Goal: Task Accomplishment & Management: Manage account settings

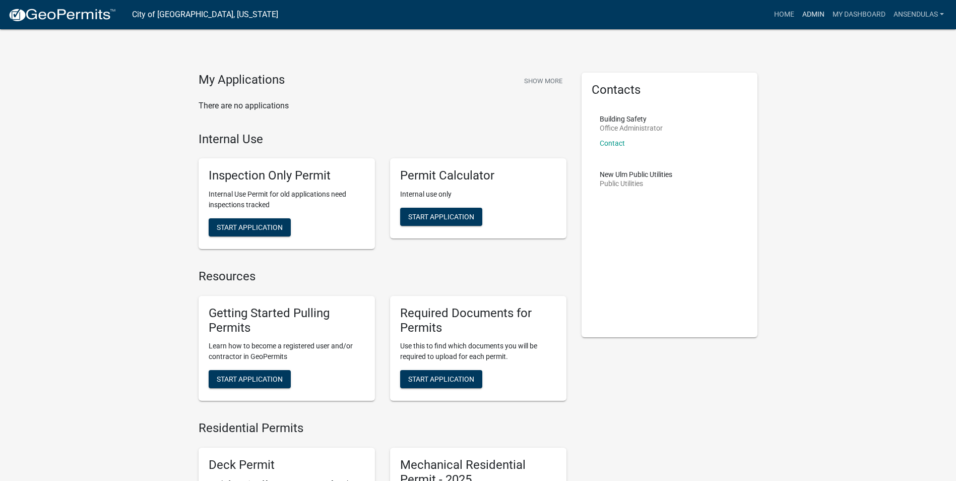
click at [807, 14] on link "Admin" at bounding box center [813, 14] width 30 height 19
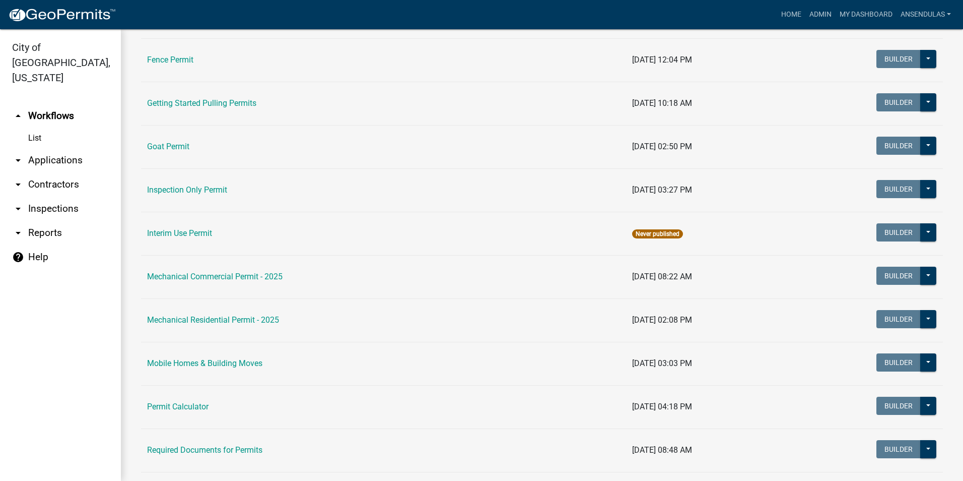
scroll to position [50, 0]
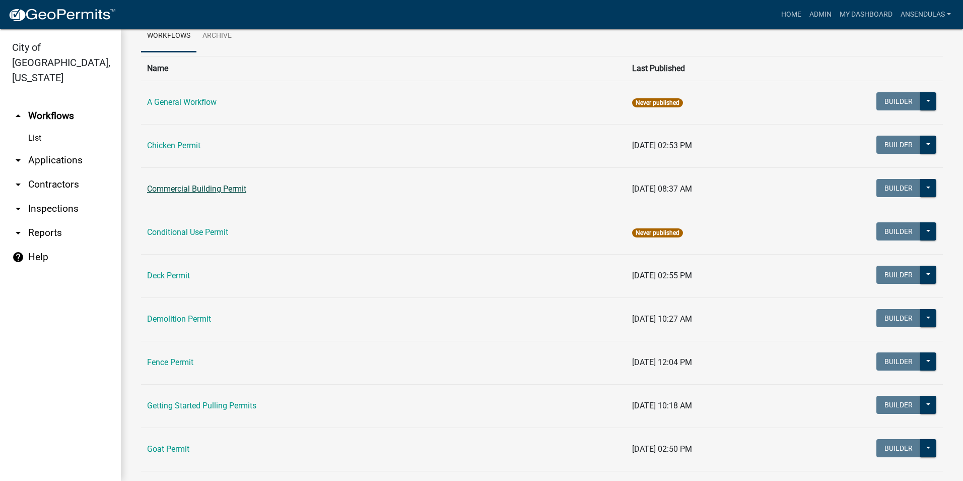
click at [185, 186] on link "Commercial Building Permit" at bounding box center [196, 189] width 99 height 10
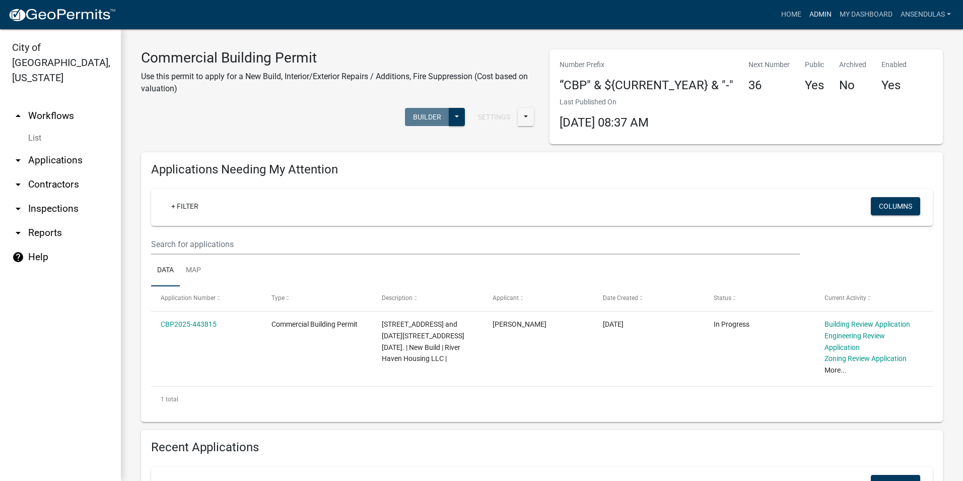
click at [813, 16] on link "Admin" at bounding box center [820, 14] width 30 height 19
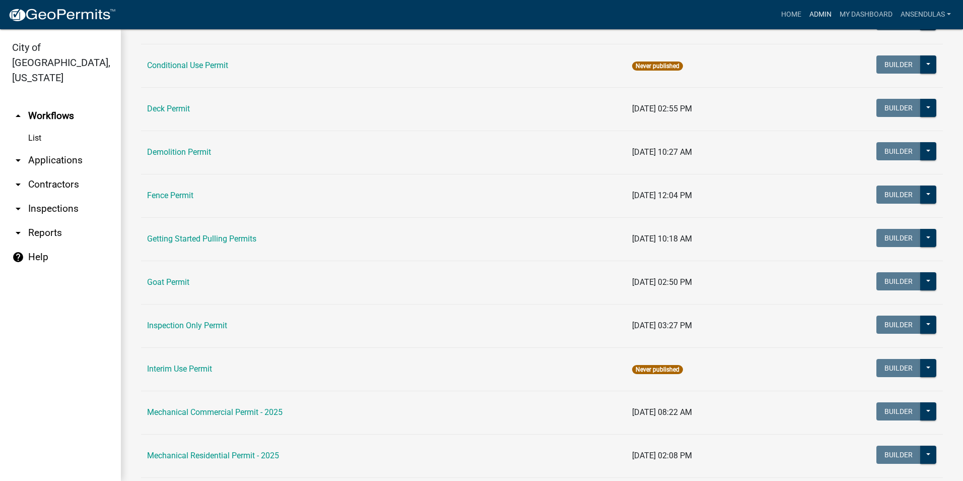
scroll to position [252, 0]
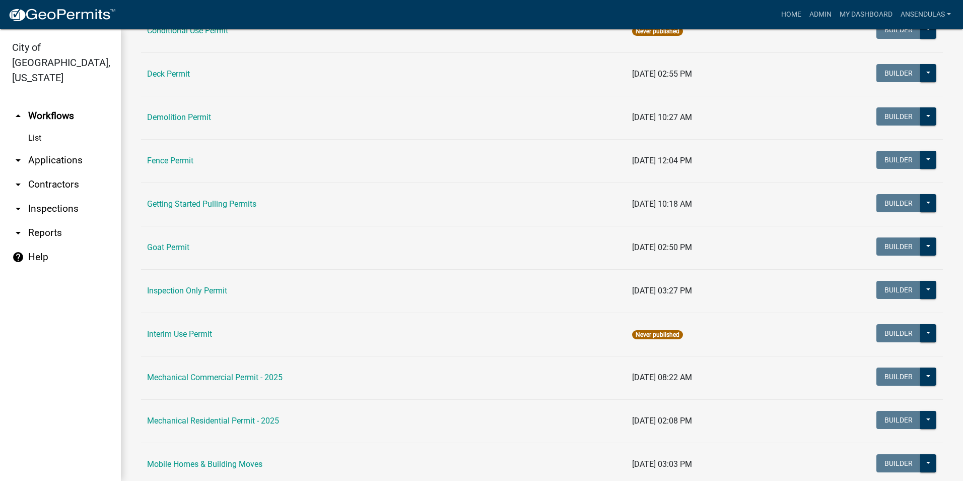
drag, startPoint x: 248, startPoint y: 329, endPoint x: 313, endPoint y: 344, distance: 67.1
click at [313, 344] on td "Interim Use Permit" at bounding box center [383, 333] width 485 height 43
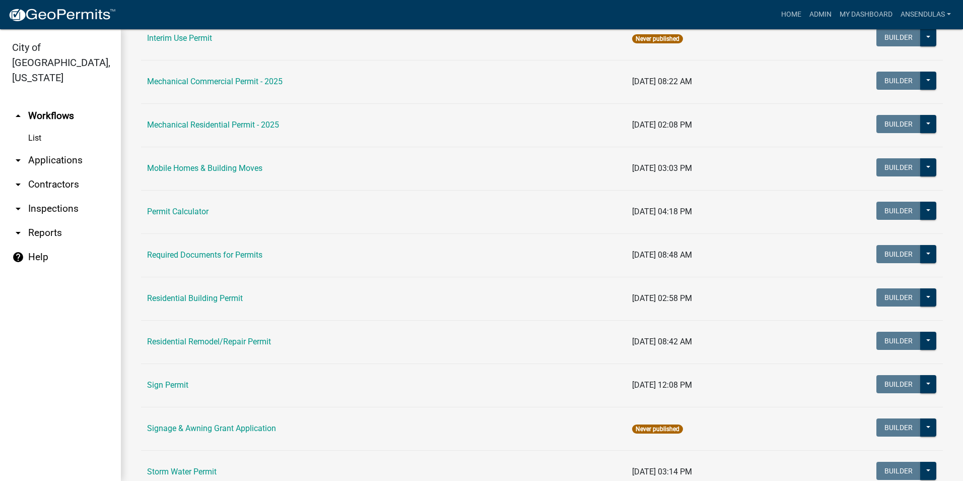
scroll to position [554, 0]
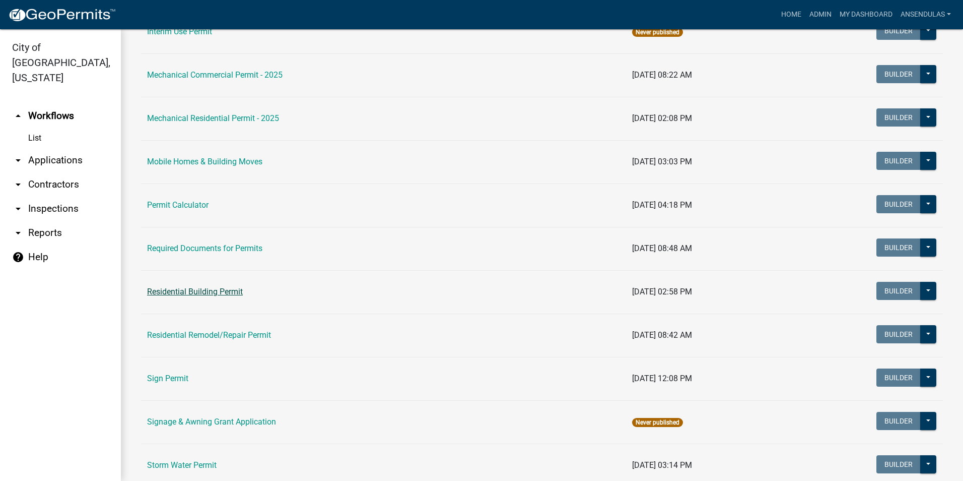
click at [213, 292] on link "Residential Building Permit" at bounding box center [195, 292] width 96 height 10
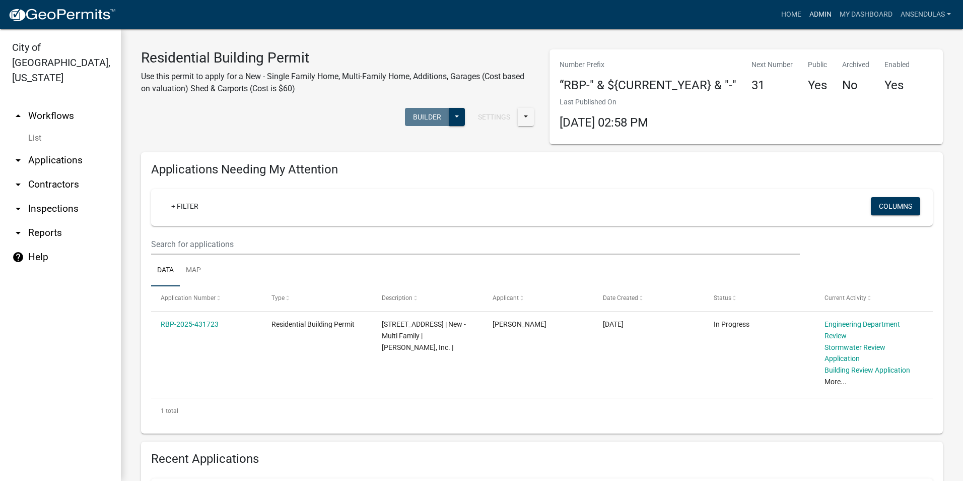
click at [825, 9] on link "Admin" at bounding box center [820, 14] width 30 height 19
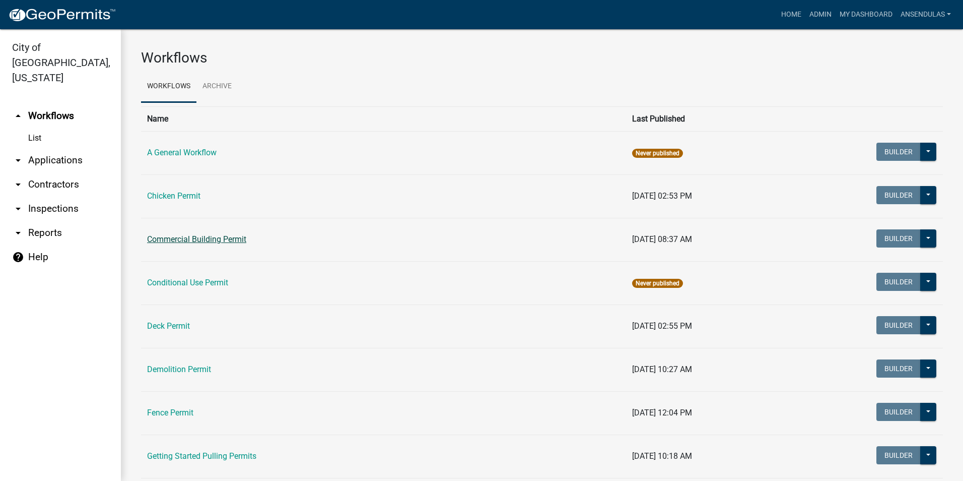
click at [187, 241] on link "Commercial Building Permit" at bounding box center [196, 239] width 99 height 10
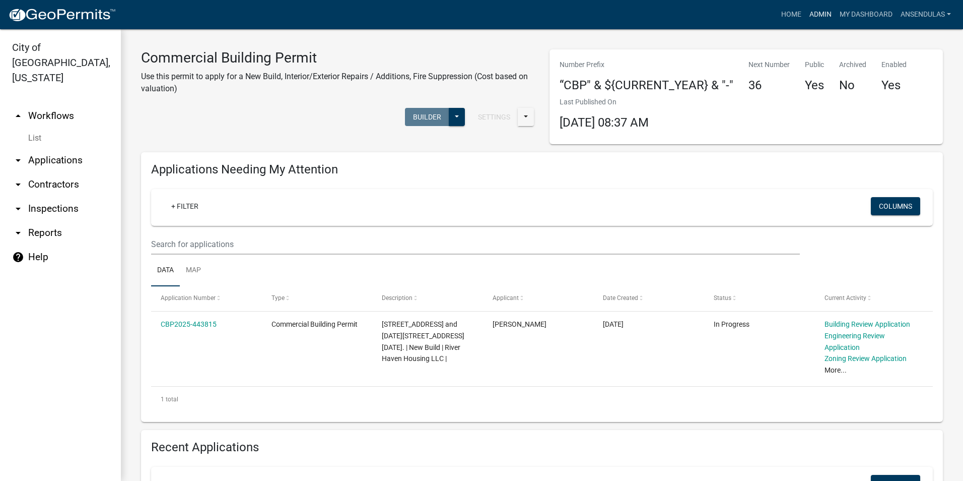
click at [817, 13] on link "Admin" at bounding box center [820, 14] width 30 height 19
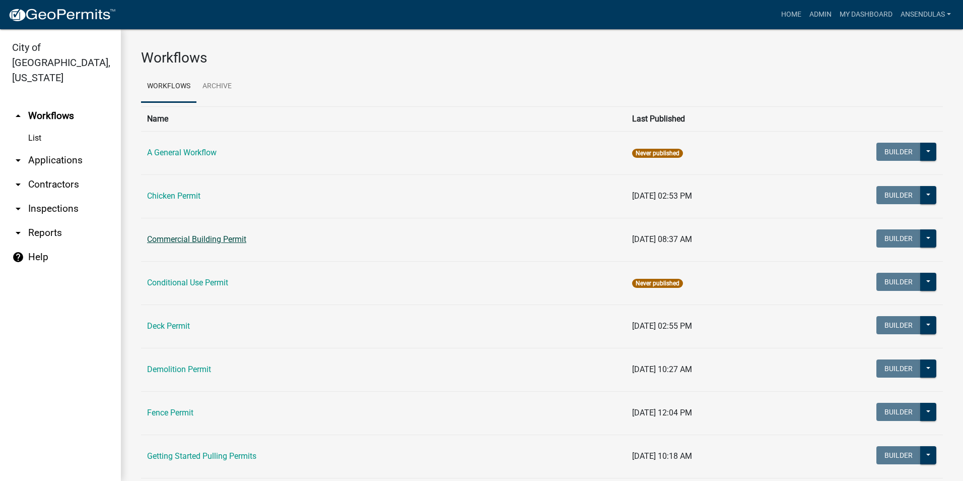
click at [184, 242] on link "Commercial Building Permit" at bounding box center [196, 239] width 99 height 10
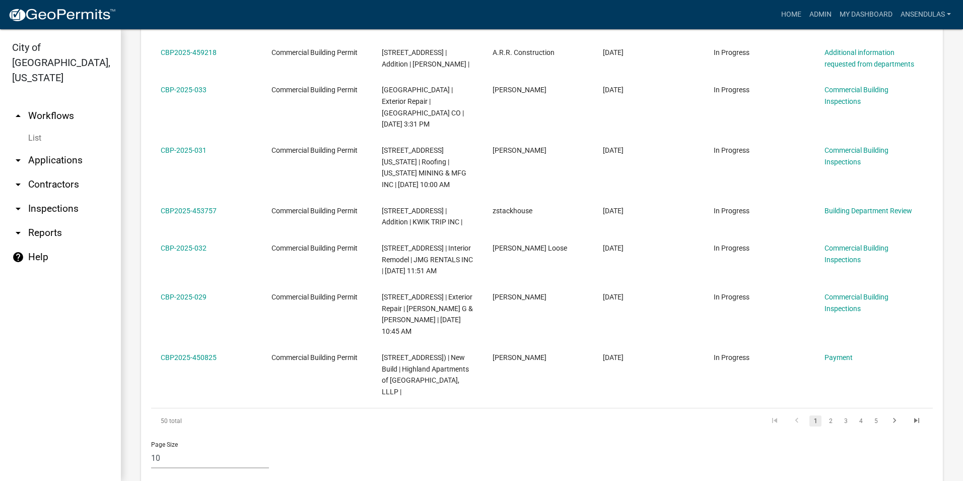
scroll to position [745, 0]
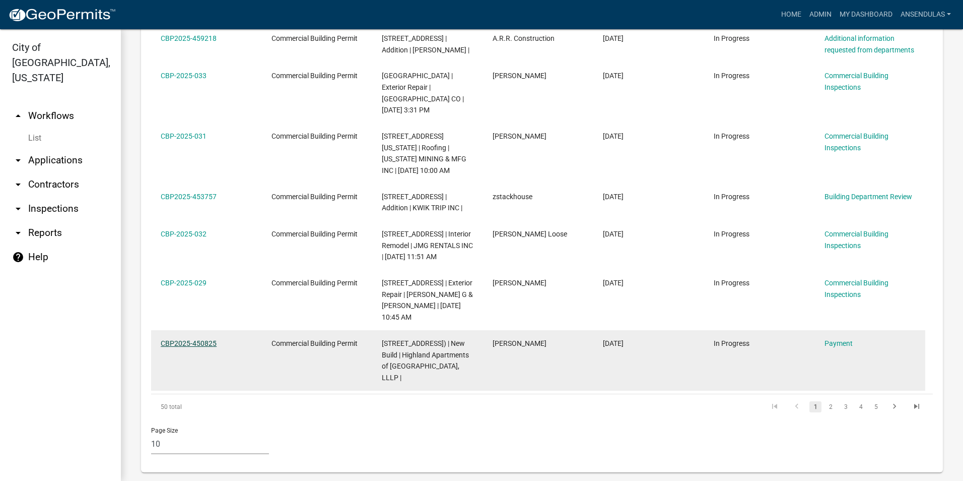
click at [195, 339] on link "CBP2025-450825" at bounding box center [189, 343] width 56 height 8
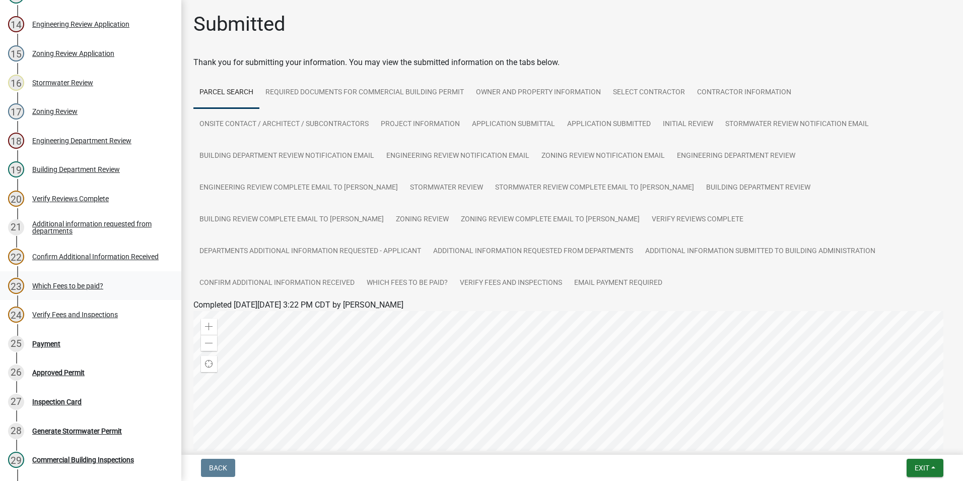
scroll to position [504, 0]
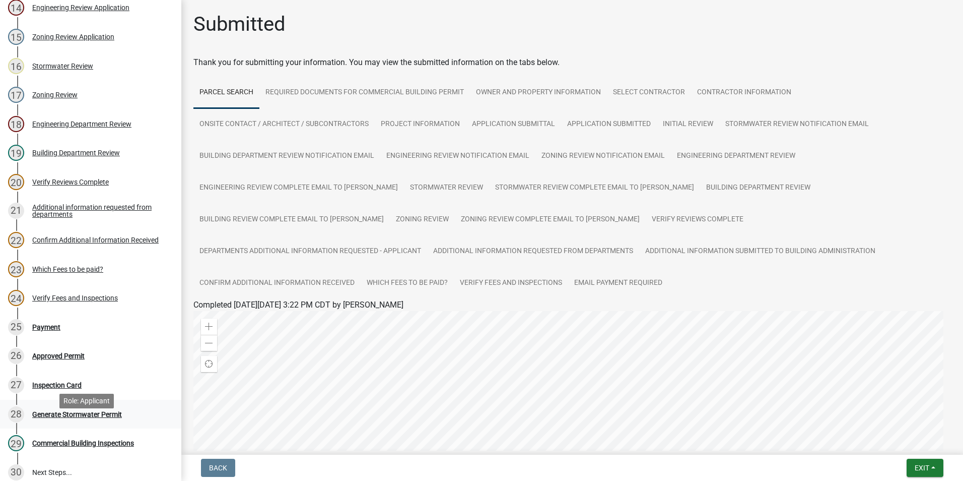
click at [81, 422] on div "28 Generate Stormwater Permit" at bounding box center [86, 414] width 157 height 16
click at [74, 388] on div "Inspection Card" at bounding box center [56, 384] width 49 height 7
click at [65, 359] on div "Approved Permit" at bounding box center [58, 355] width 52 height 7
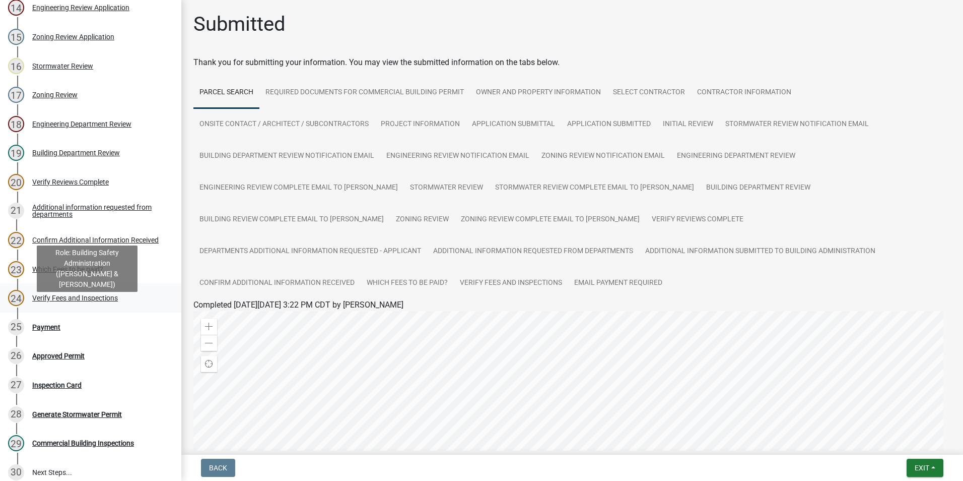
click at [57, 301] on div "Verify Fees and Inspections" at bounding box center [75, 297] width 86 height 7
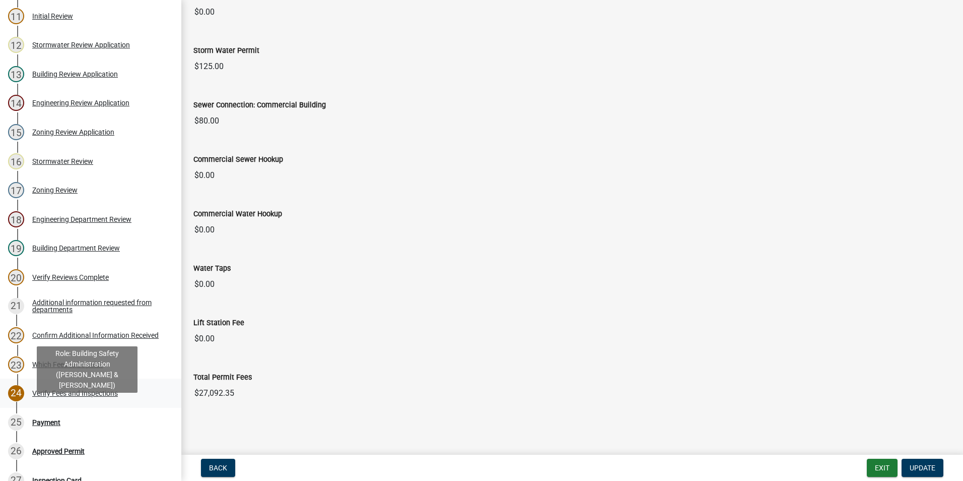
scroll to position [403, 0]
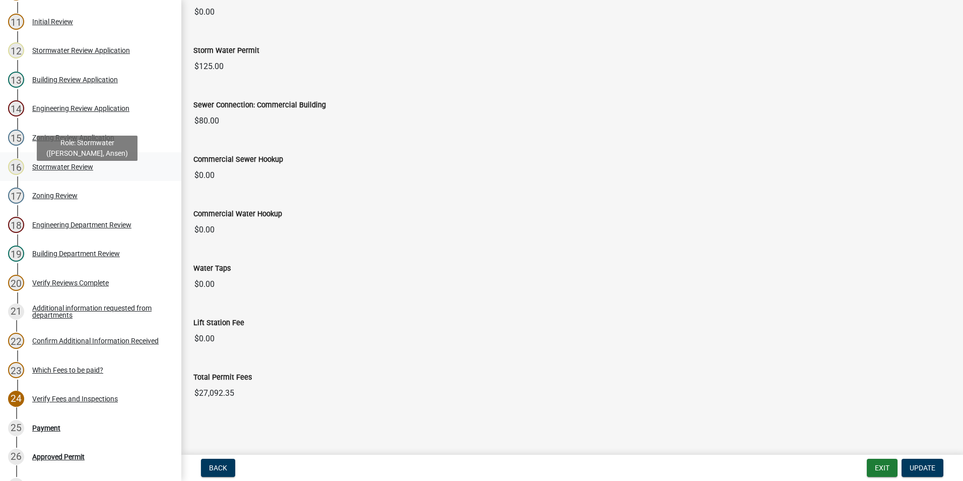
click at [67, 175] on div "16 Stormwater Review" at bounding box center [86, 167] width 157 height 16
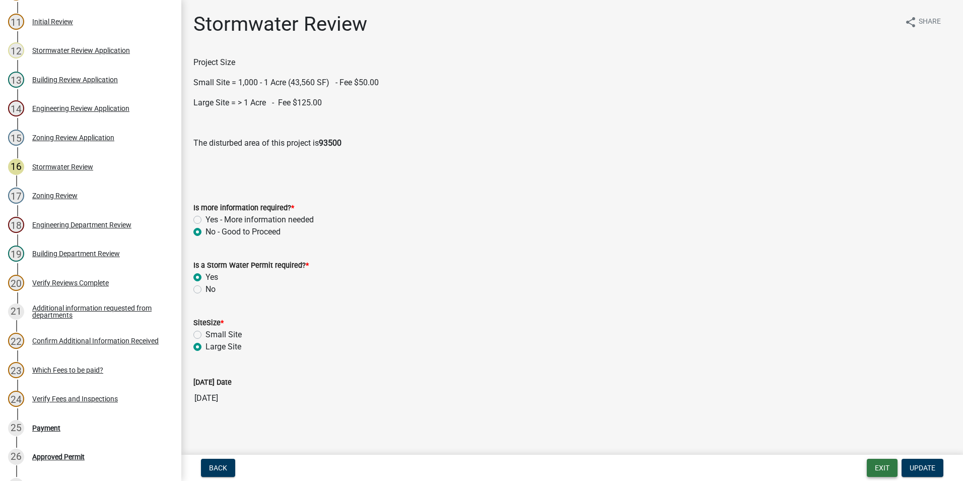
click at [880, 468] on button "Exit" at bounding box center [882, 467] width 31 height 18
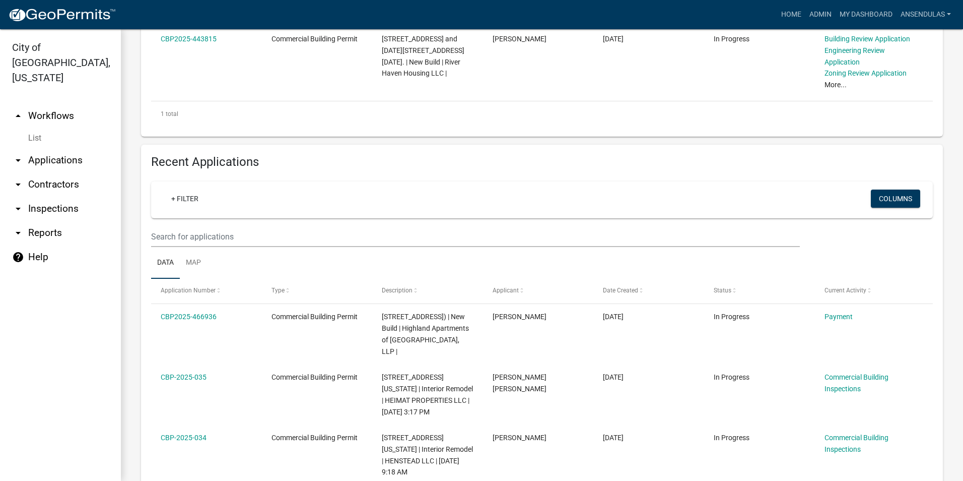
scroll to position [302, 0]
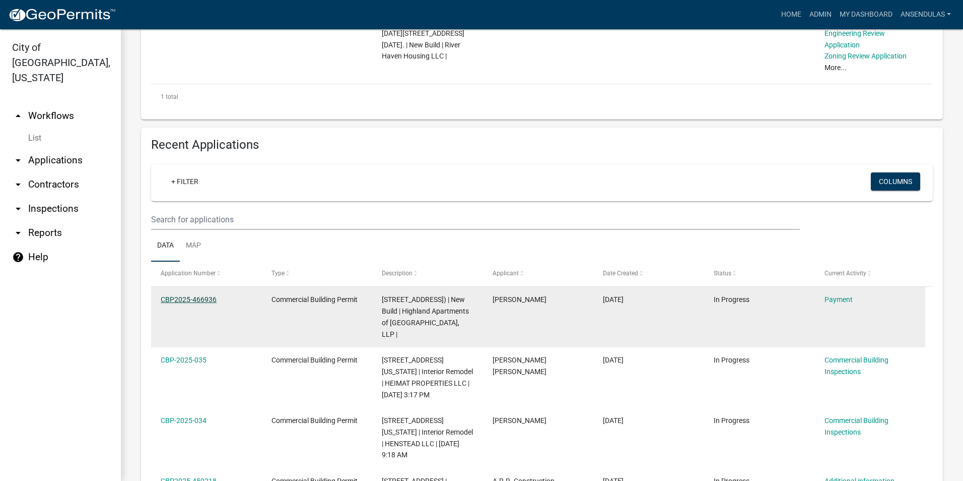
click at [200, 297] on link "CBP2025-466936" at bounding box center [189, 299] width 56 height 8
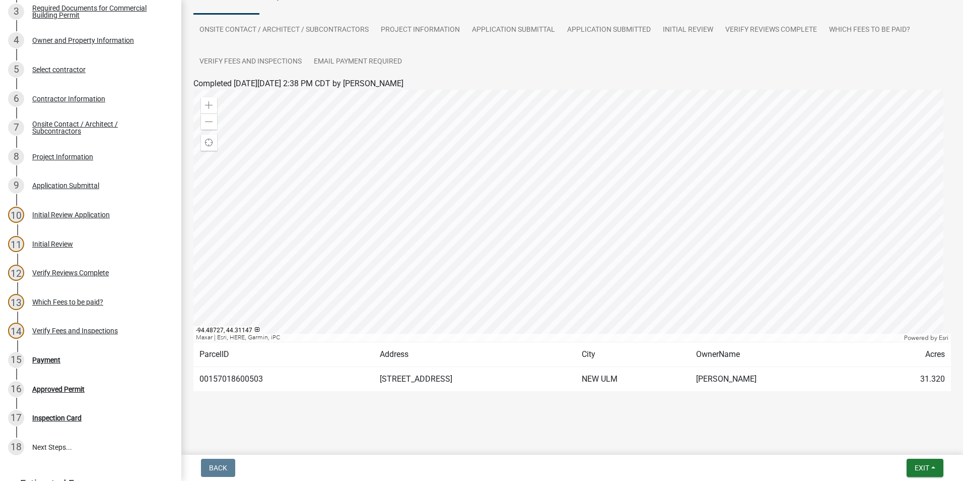
scroll to position [164, 0]
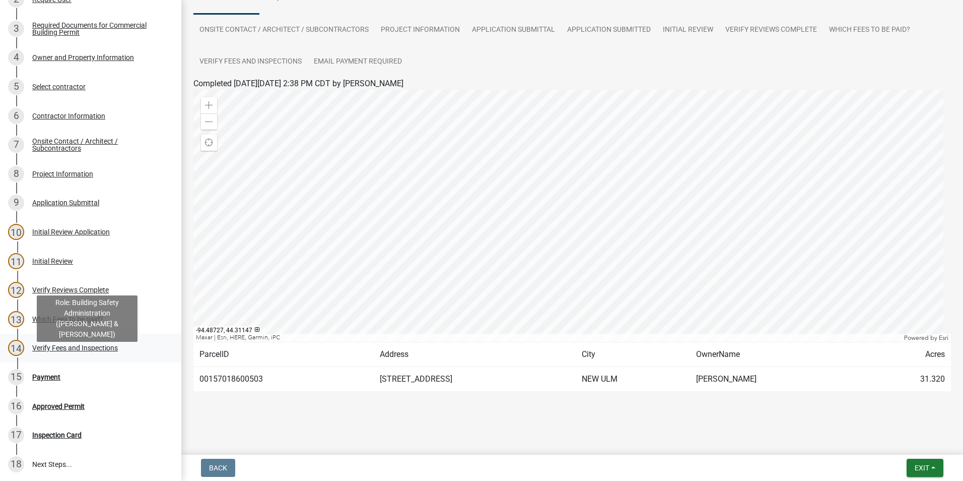
click at [91, 351] on div "Verify Fees and Inspections" at bounding box center [75, 347] width 86 height 7
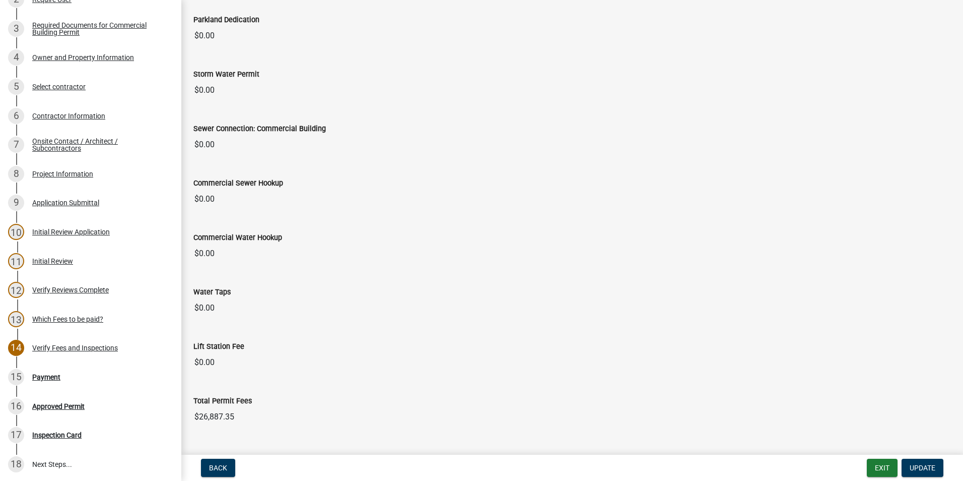
scroll to position [494, 0]
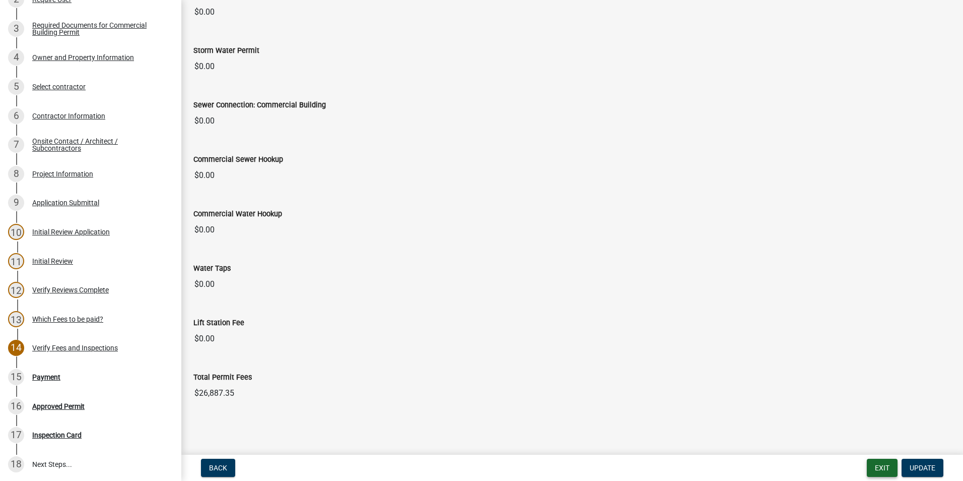
click at [878, 467] on button "Exit" at bounding box center [882, 467] width 31 height 18
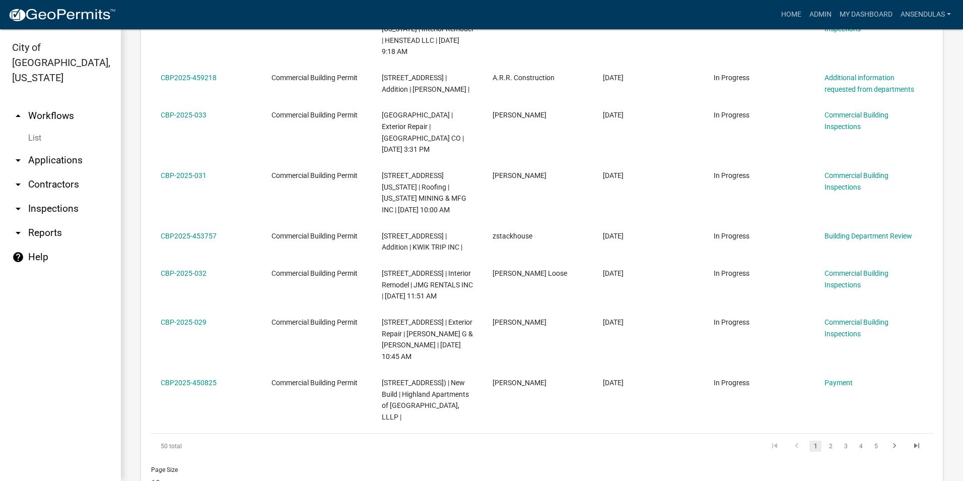
scroll to position [745, 0]
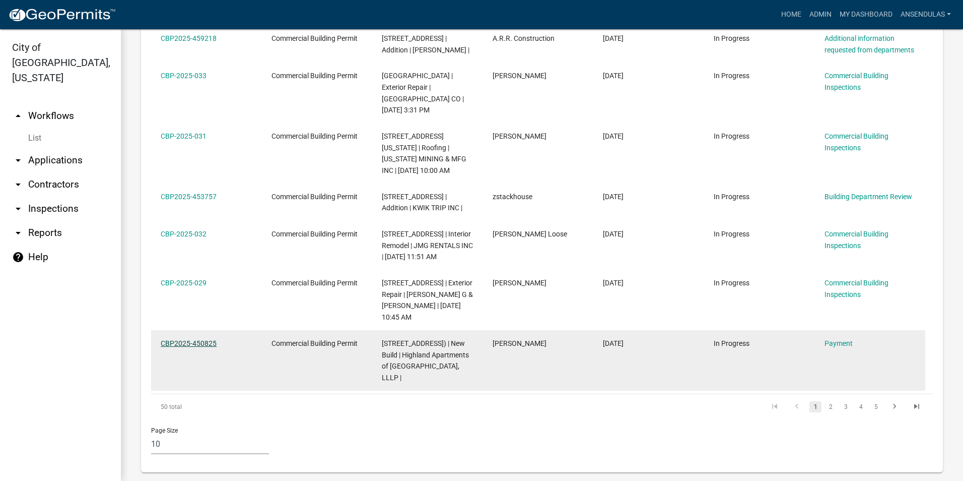
click at [189, 339] on link "CBP2025-450825" at bounding box center [189, 343] width 56 height 8
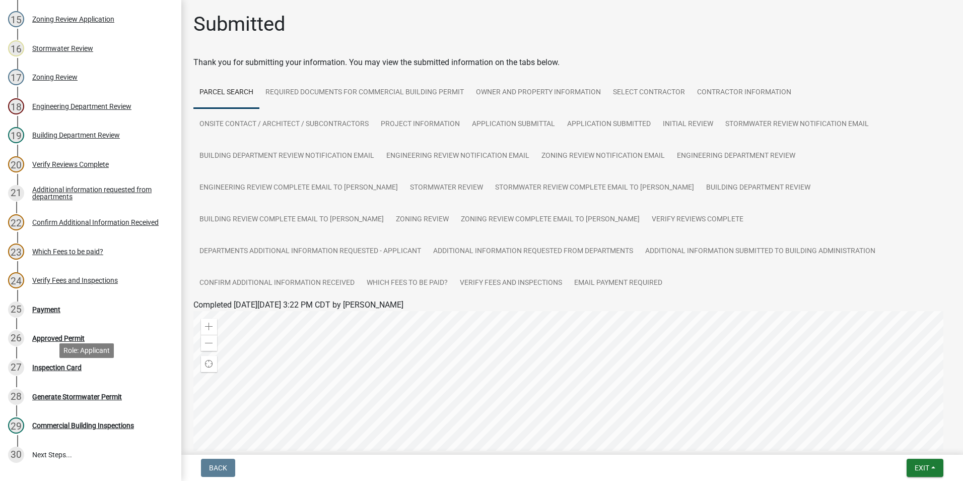
scroll to position [554, 0]
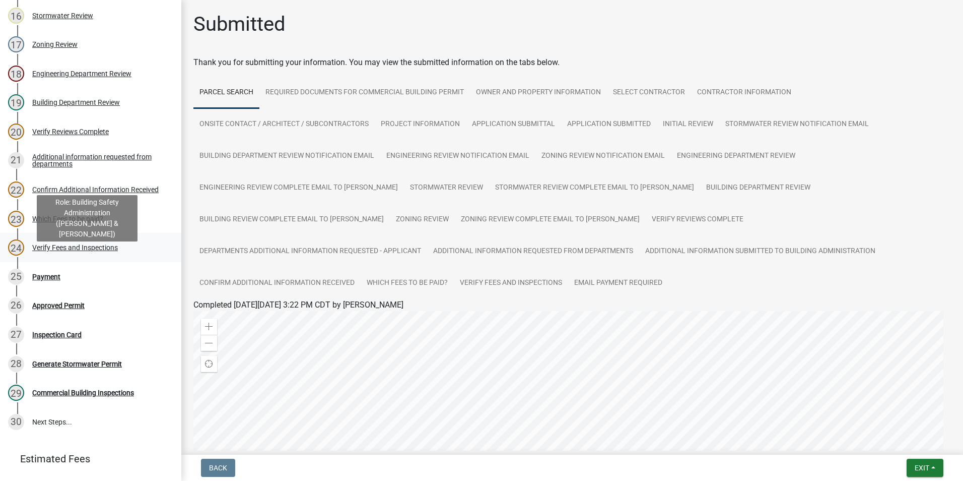
click at [71, 255] on div "24 Verify Fees and Inspections" at bounding box center [86, 247] width 157 height 16
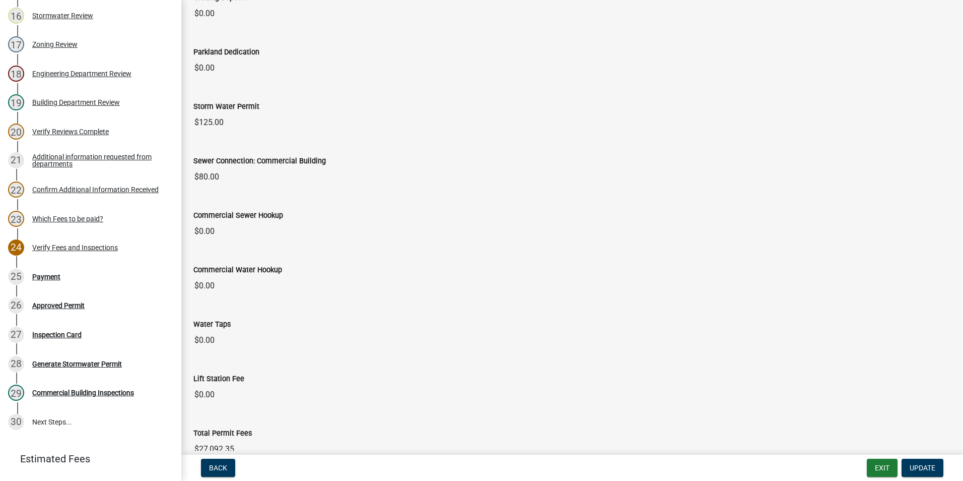
scroll to position [540, 0]
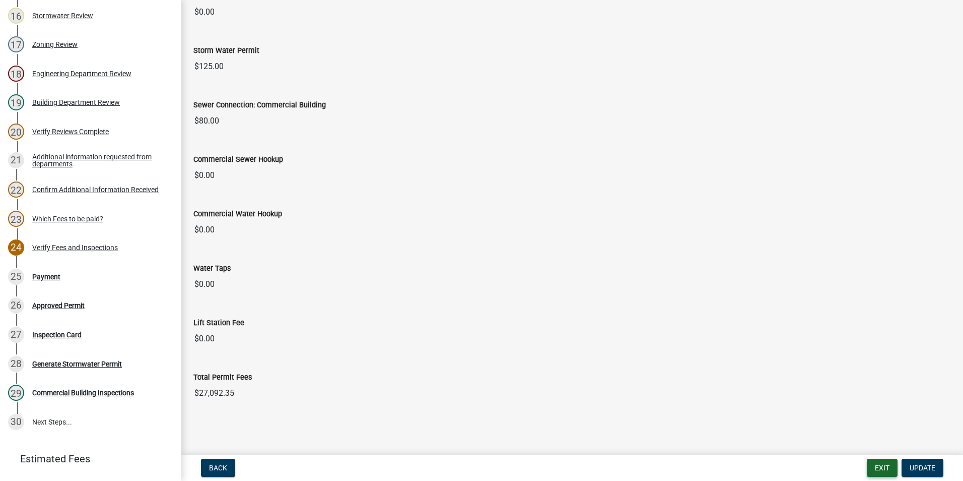
click at [879, 468] on button "Exit" at bounding box center [882, 467] width 31 height 18
